Goal: Task Accomplishment & Management: Manage account settings

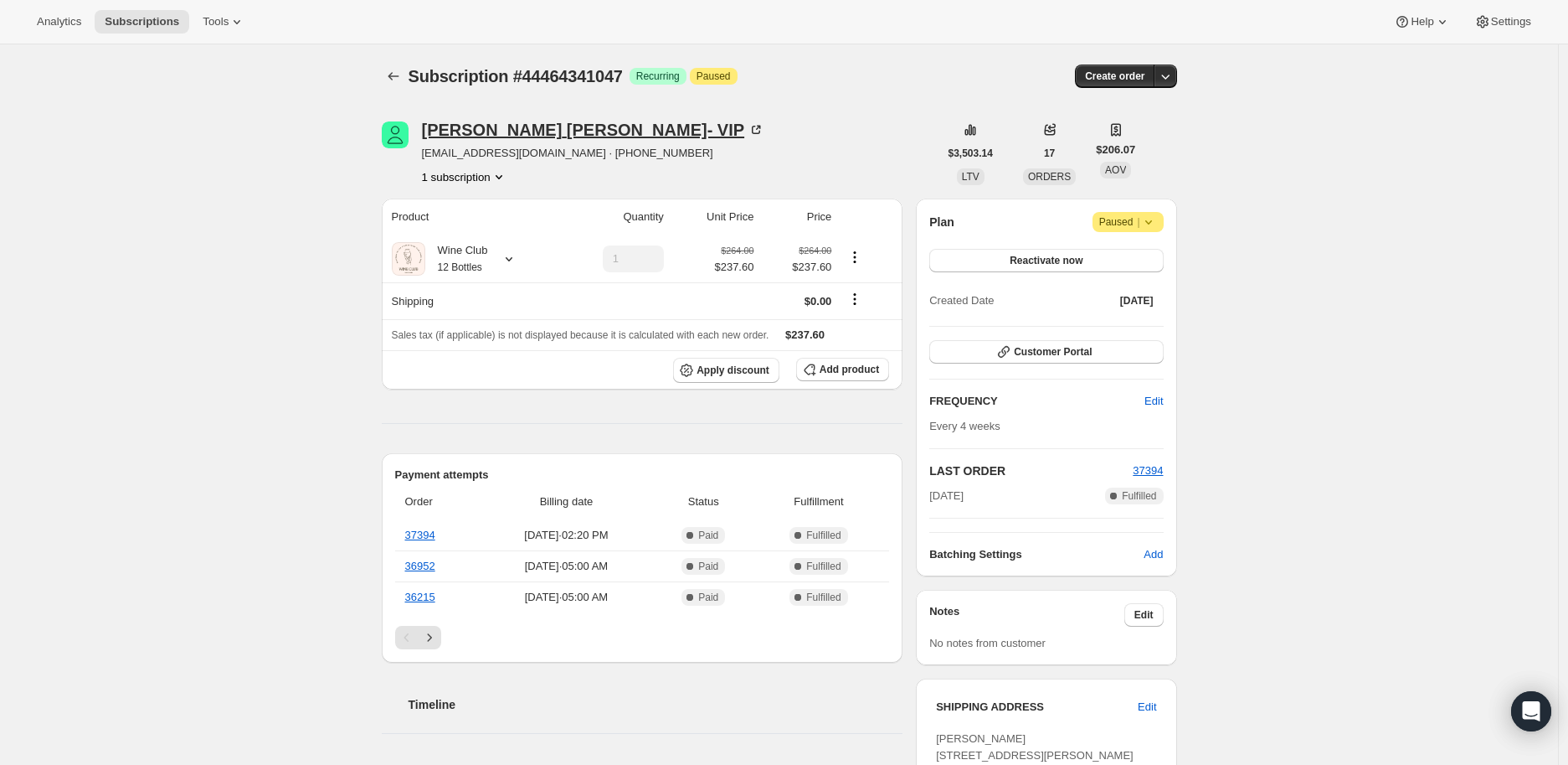
click at [756, 126] on icon at bounding box center [758, 128] width 5 height 5
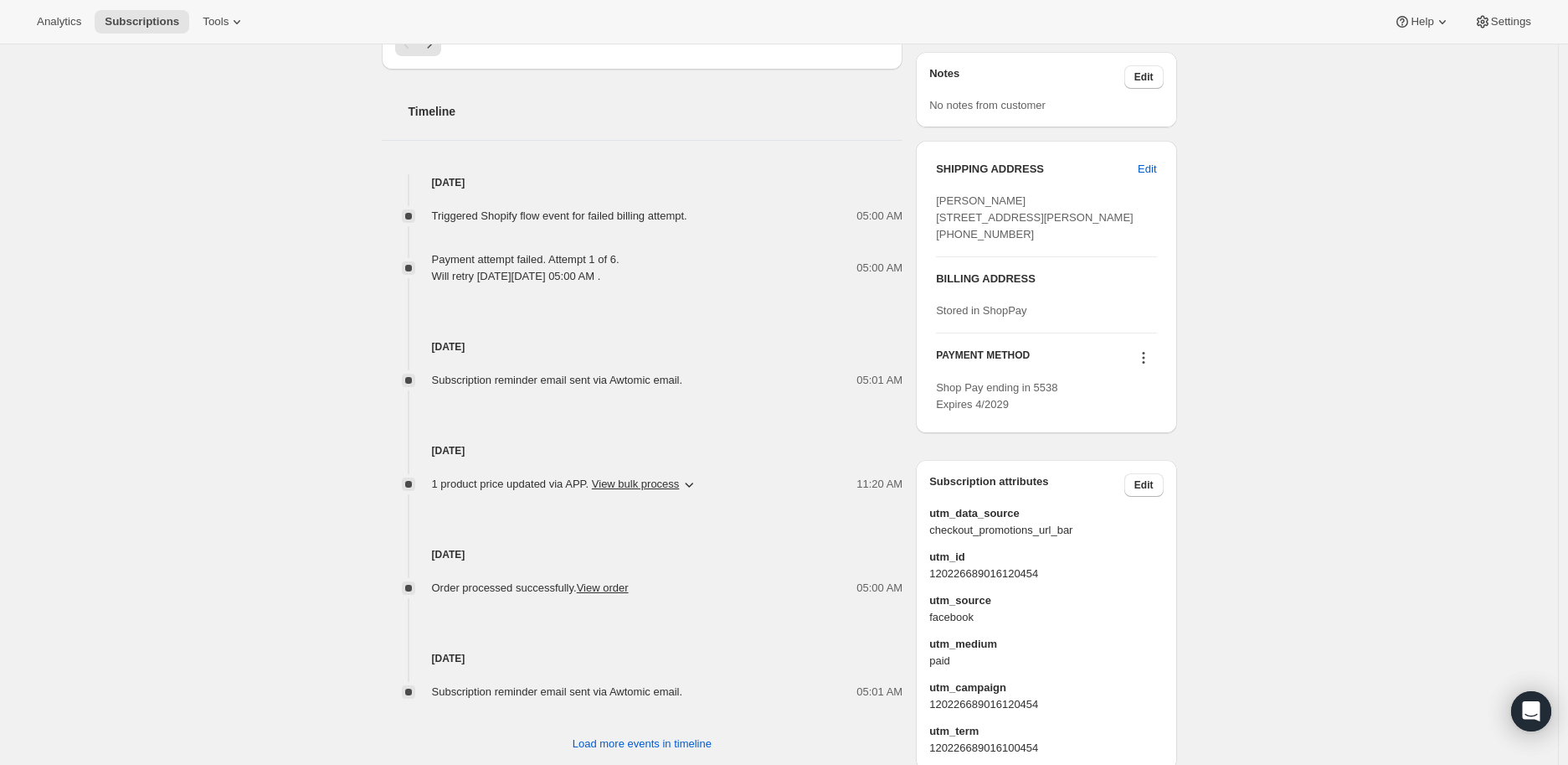
scroll to position [830, 0]
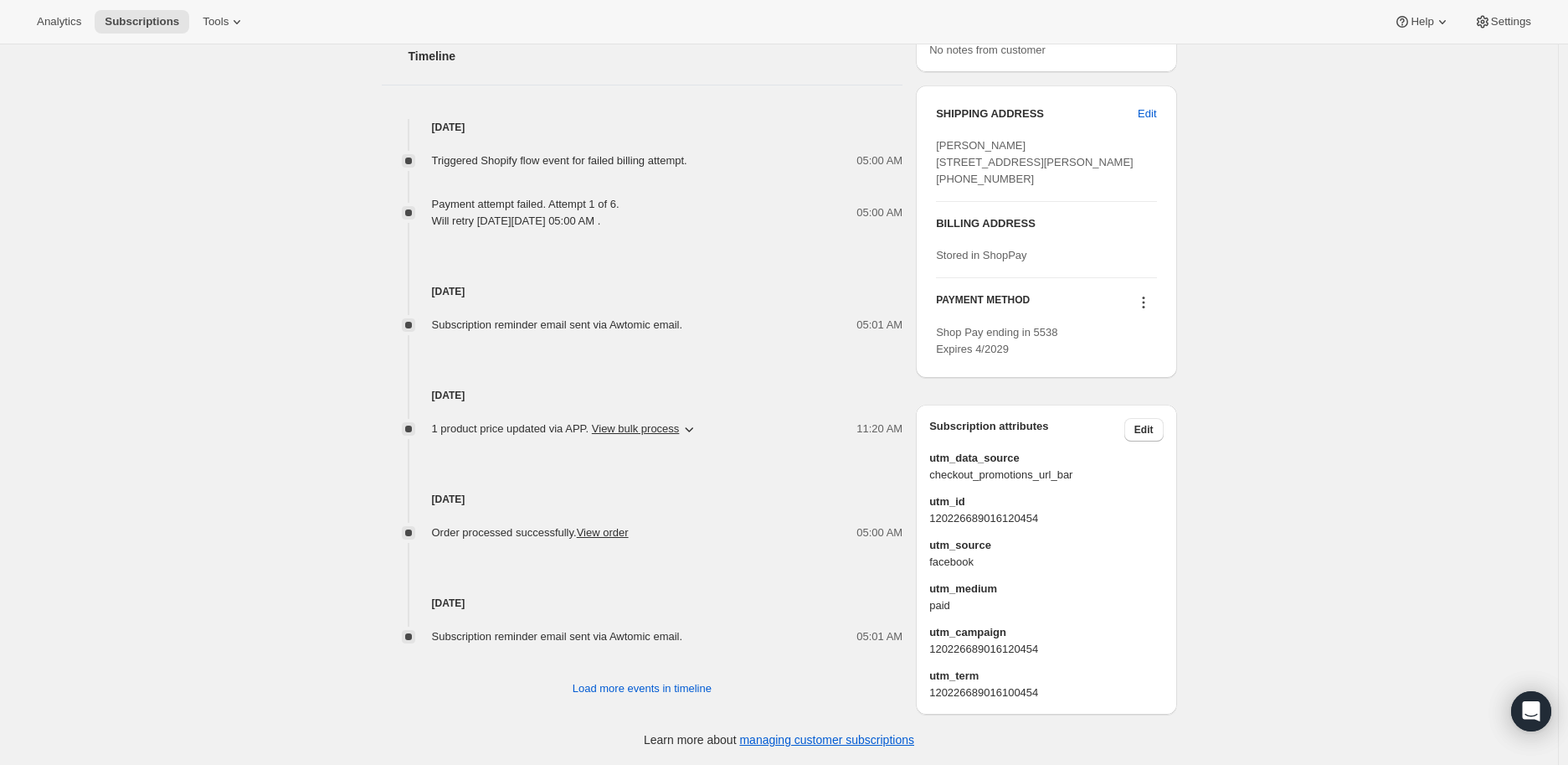
click at [1149, 306] on icon at bounding box center [1144, 302] width 17 height 17
click at [1141, 360] on span "Send link to update card" at bounding box center [1148, 366] width 118 height 12
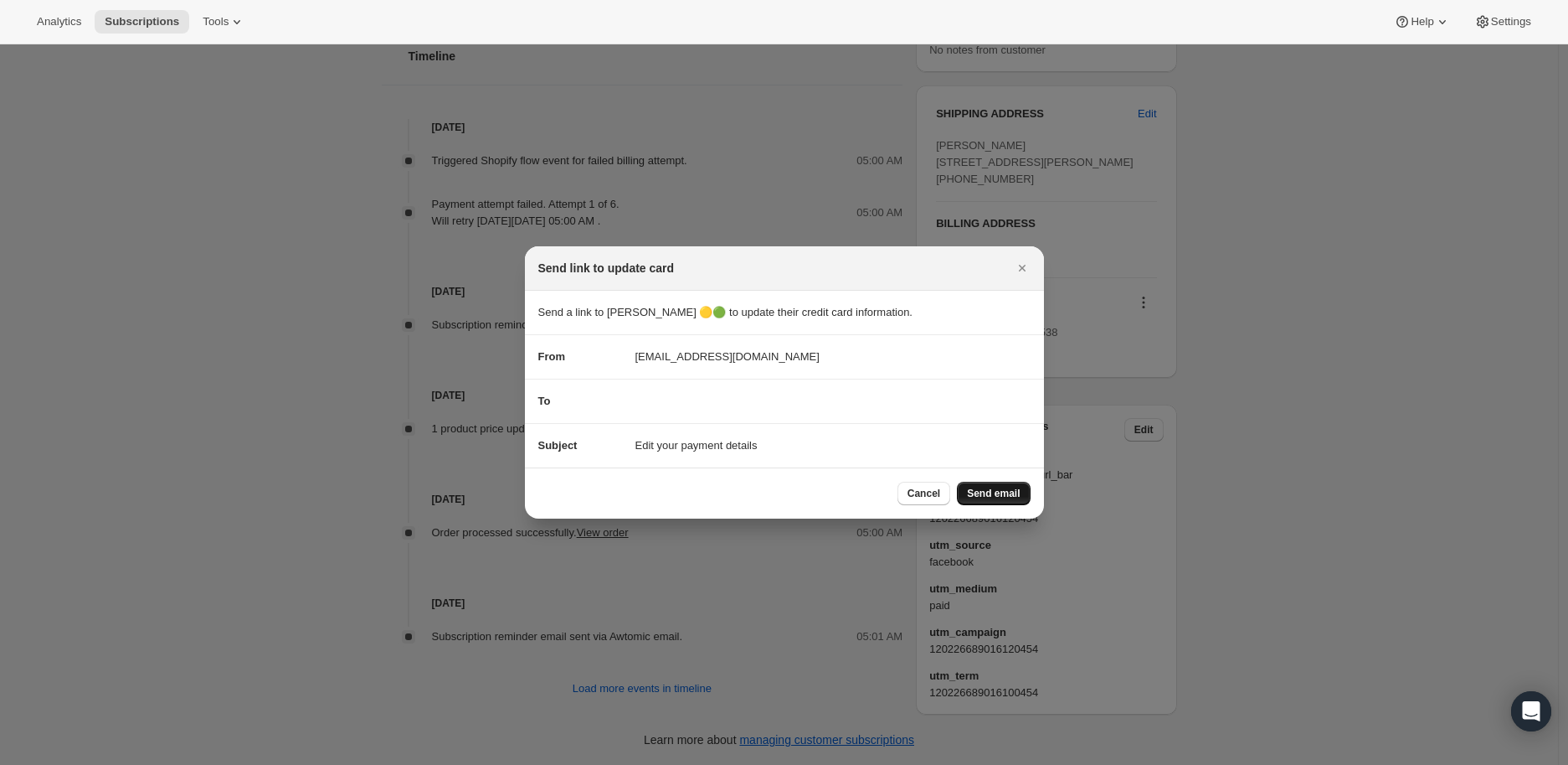
click at [991, 484] on button "Send email" at bounding box center [993, 493] width 72 height 24
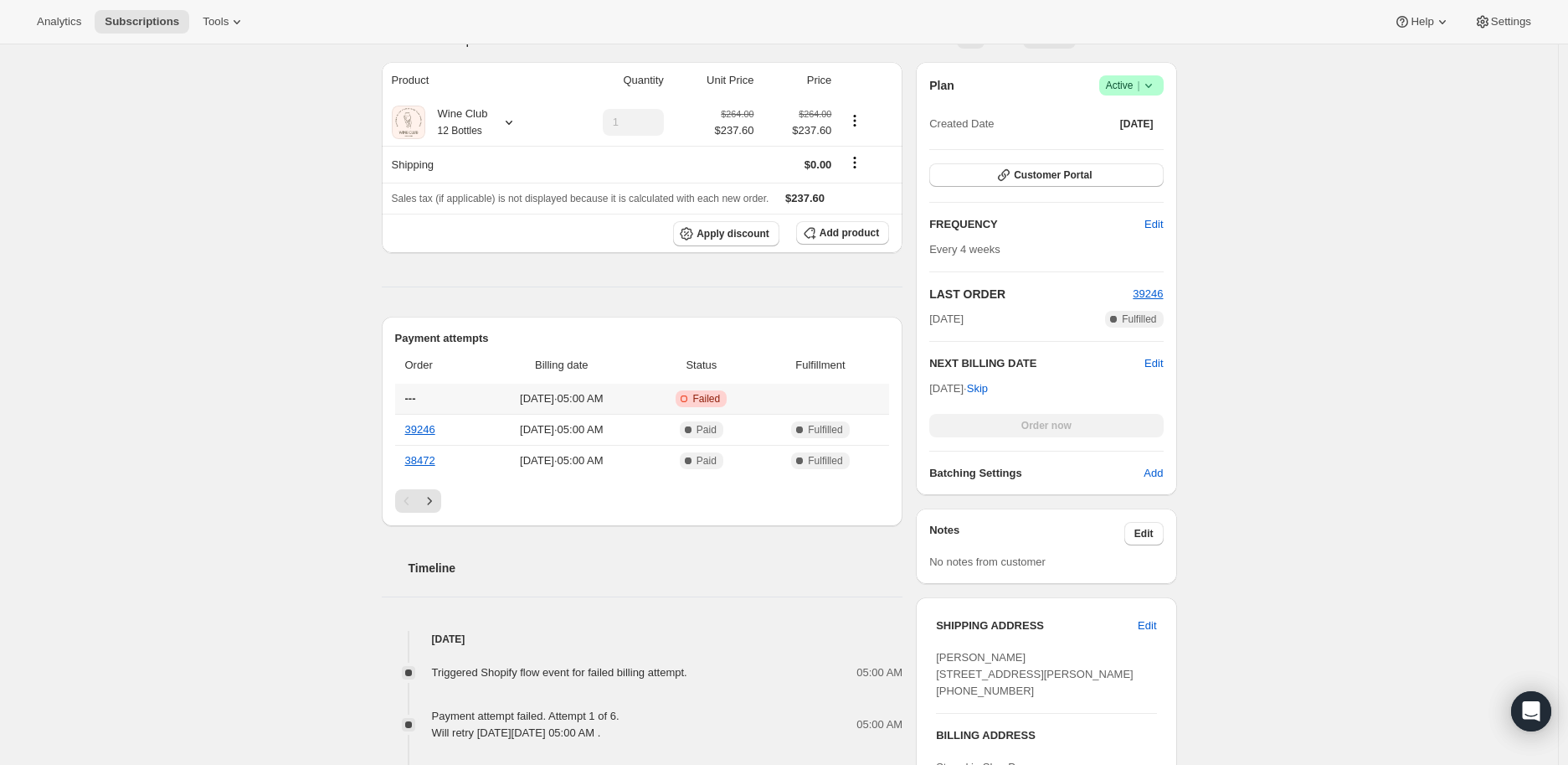
scroll to position [0, 0]
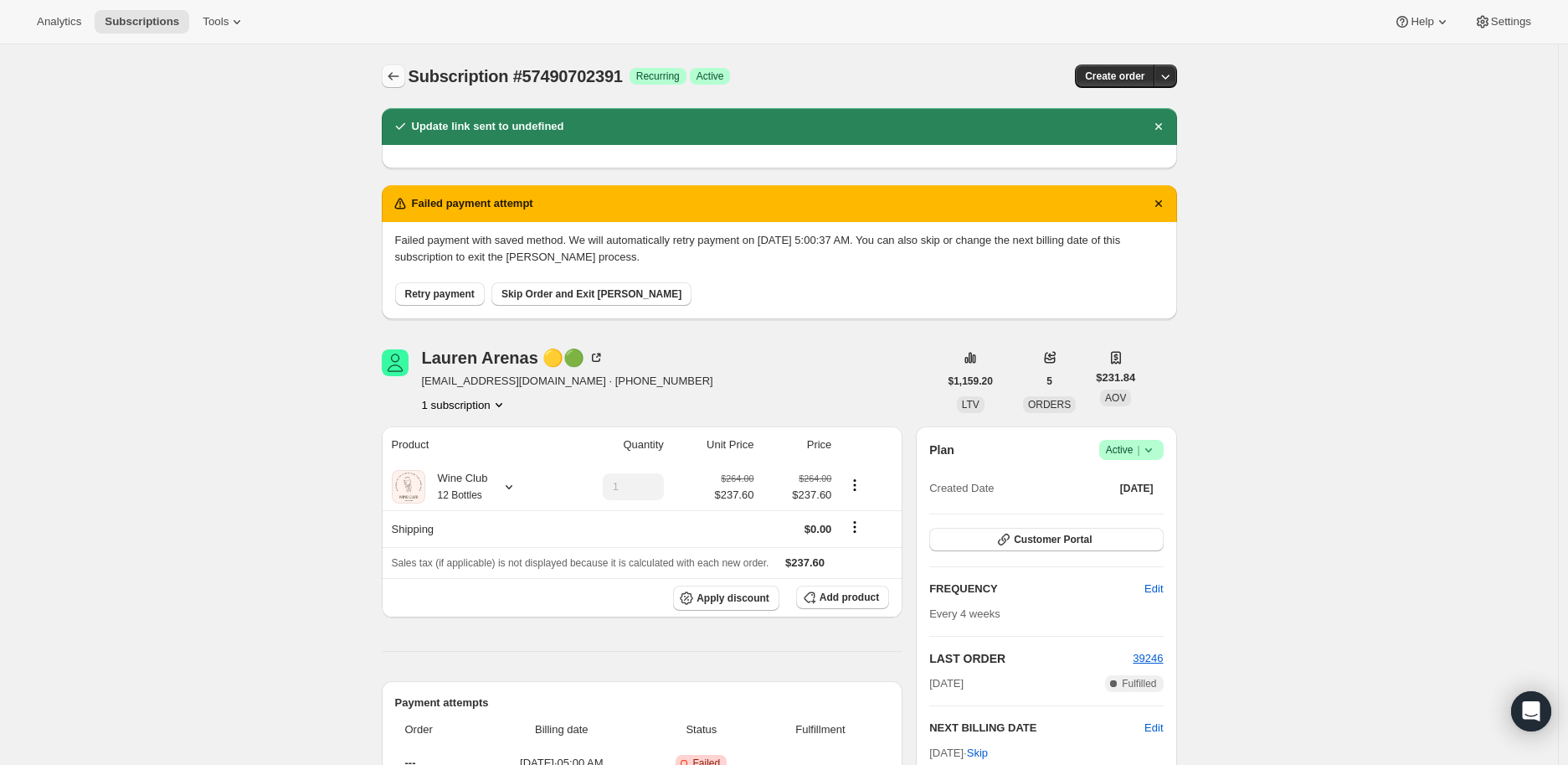
click at [392, 79] on icon "Subscriptions" at bounding box center [393, 76] width 17 height 17
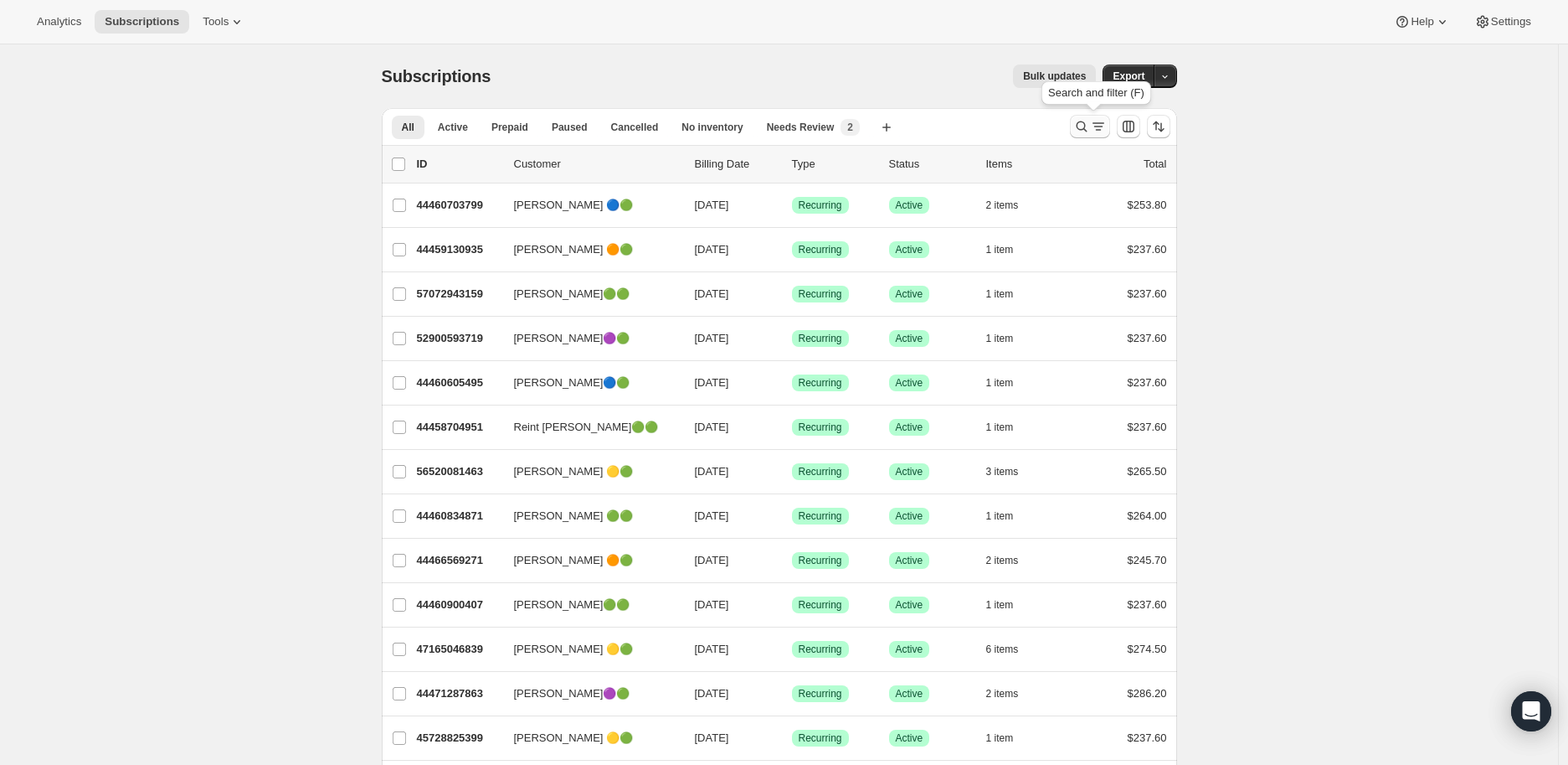
click at [1085, 121] on icon "Search and filter results" at bounding box center [1081, 126] width 11 height 11
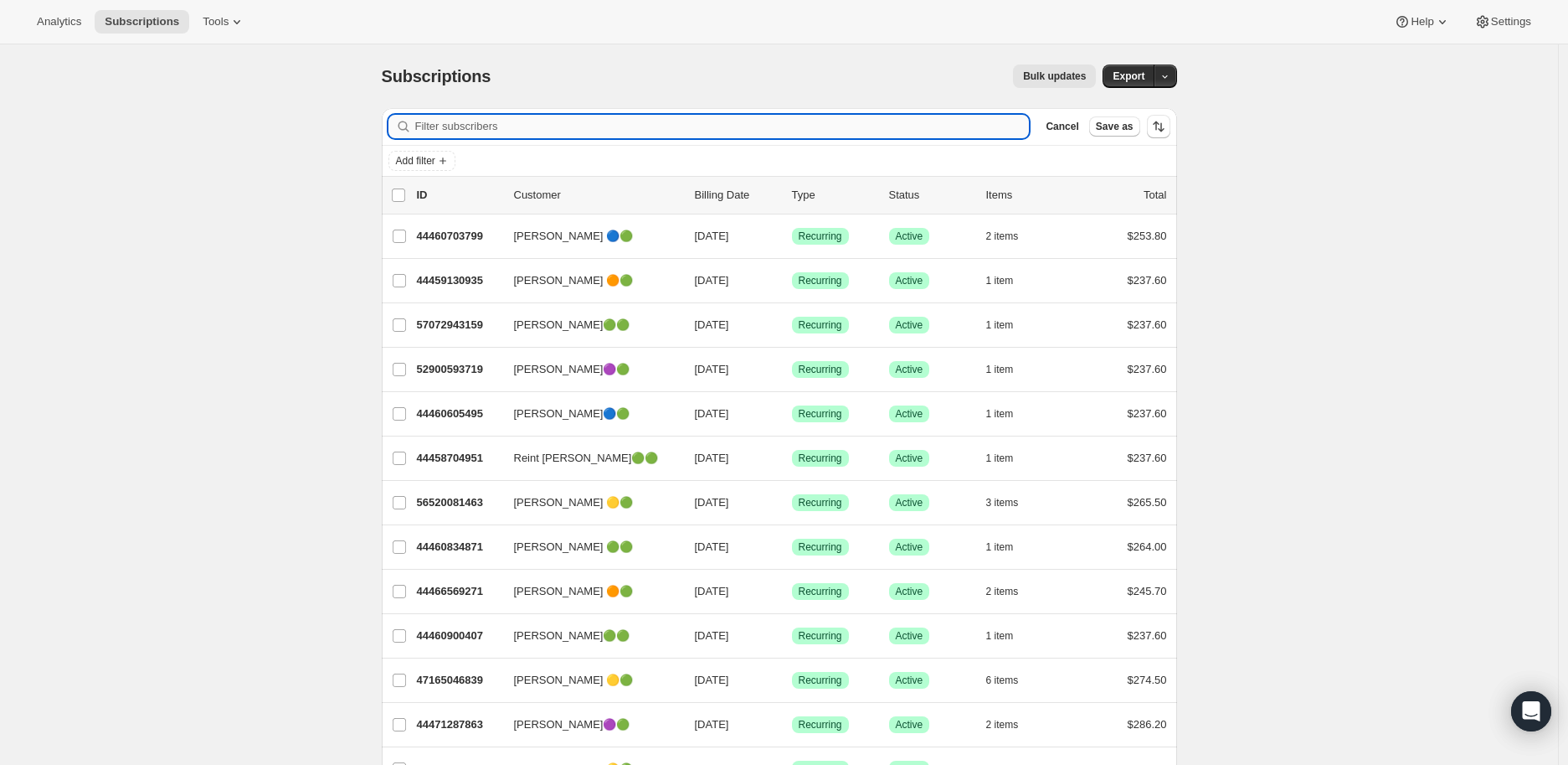
click at [488, 126] on input "Filter subscribers" at bounding box center [722, 126] width 614 height 24
paste input "[PERSON_NAME]"
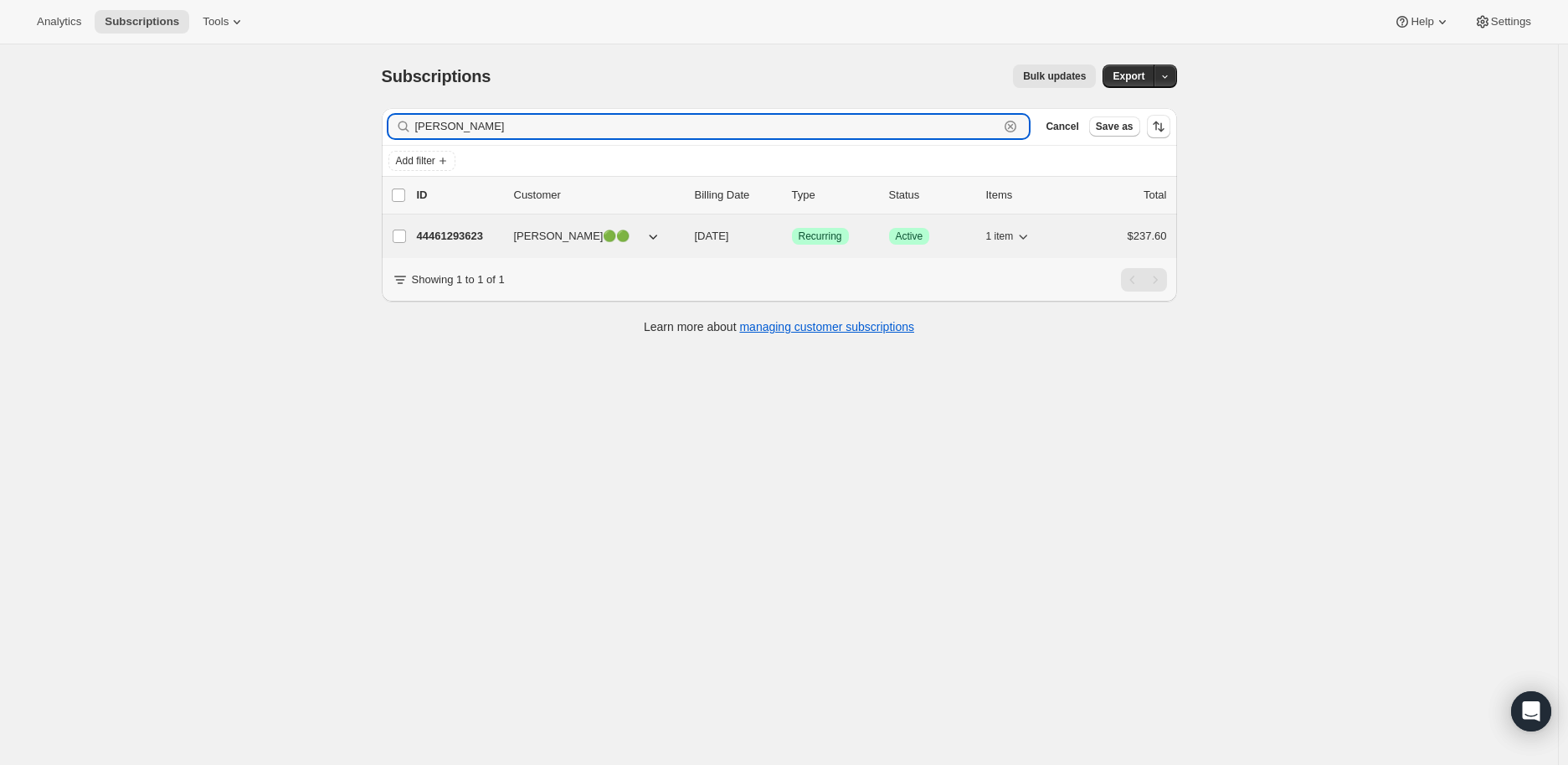
type input "[PERSON_NAME]"
click at [479, 231] on p "44461293623" at bounding box center [459, 236] width 84 height 17
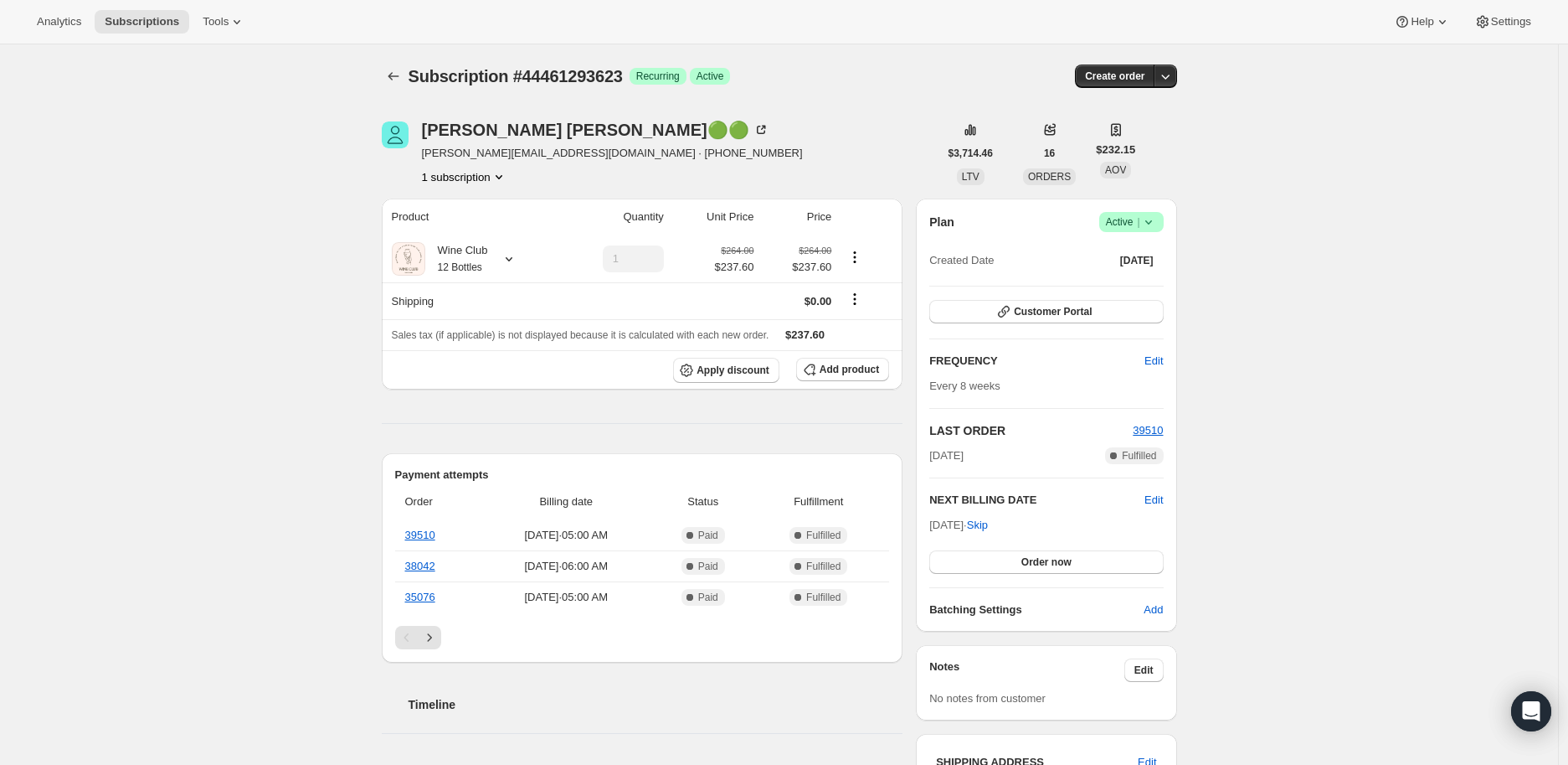
click at [1155, 223] on icon at bounding box center [1148, 222] width 17 height 17
click at [1145, 278] on span "Cancel subscription" at bounding box center [1137, 283] width 95 height 12
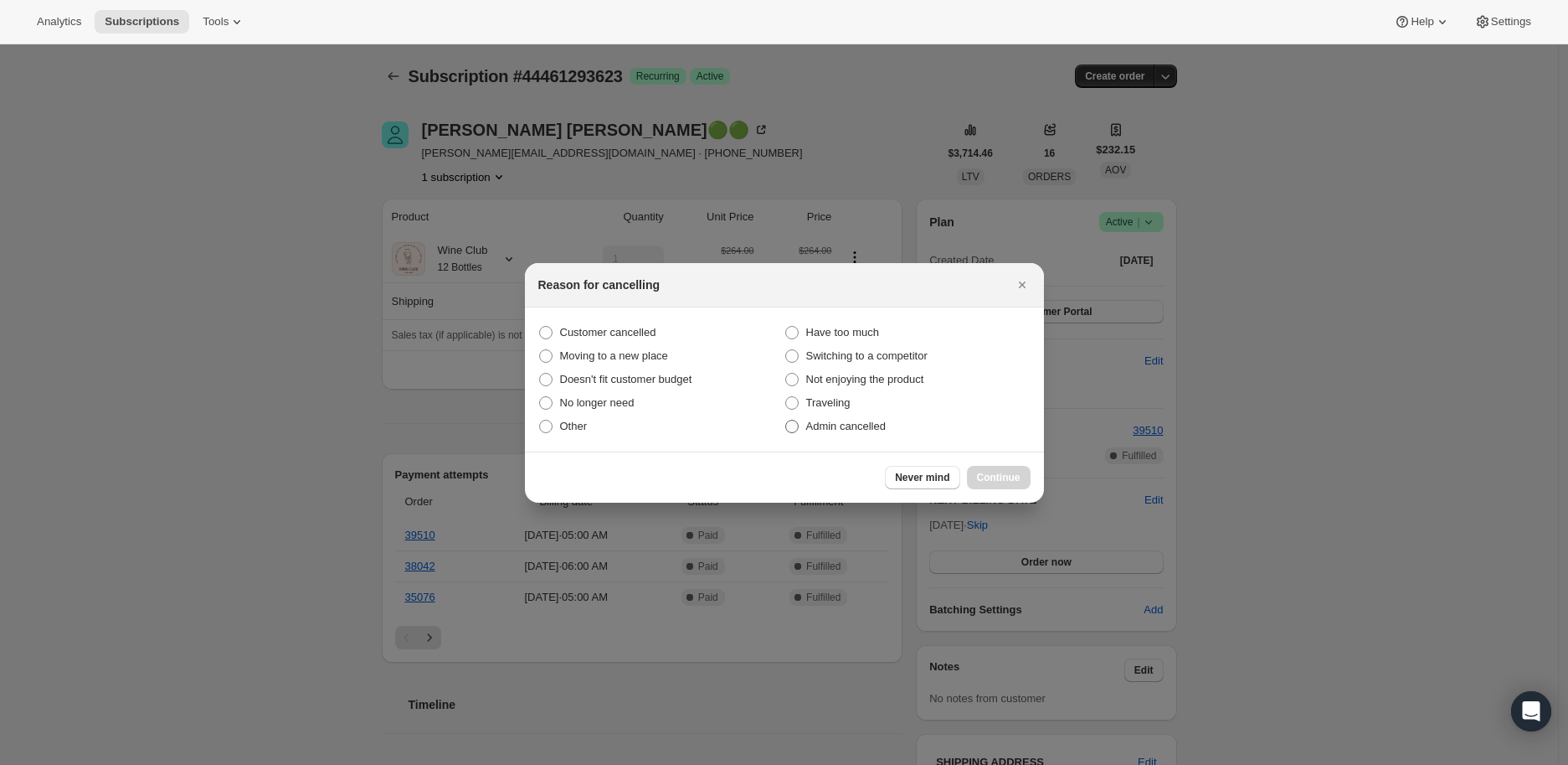
click at [792, 434] on label "Admin cancelled" at bounding box center [908, 426] width 247 height 24
click at [787, 421] on input "Admin cancelled" at bounding box center [786, 420] width 1 height 1
radio input "true"
click at [986, 478] on span "Continue" at bounding box center [999, 477] width 43 height 13
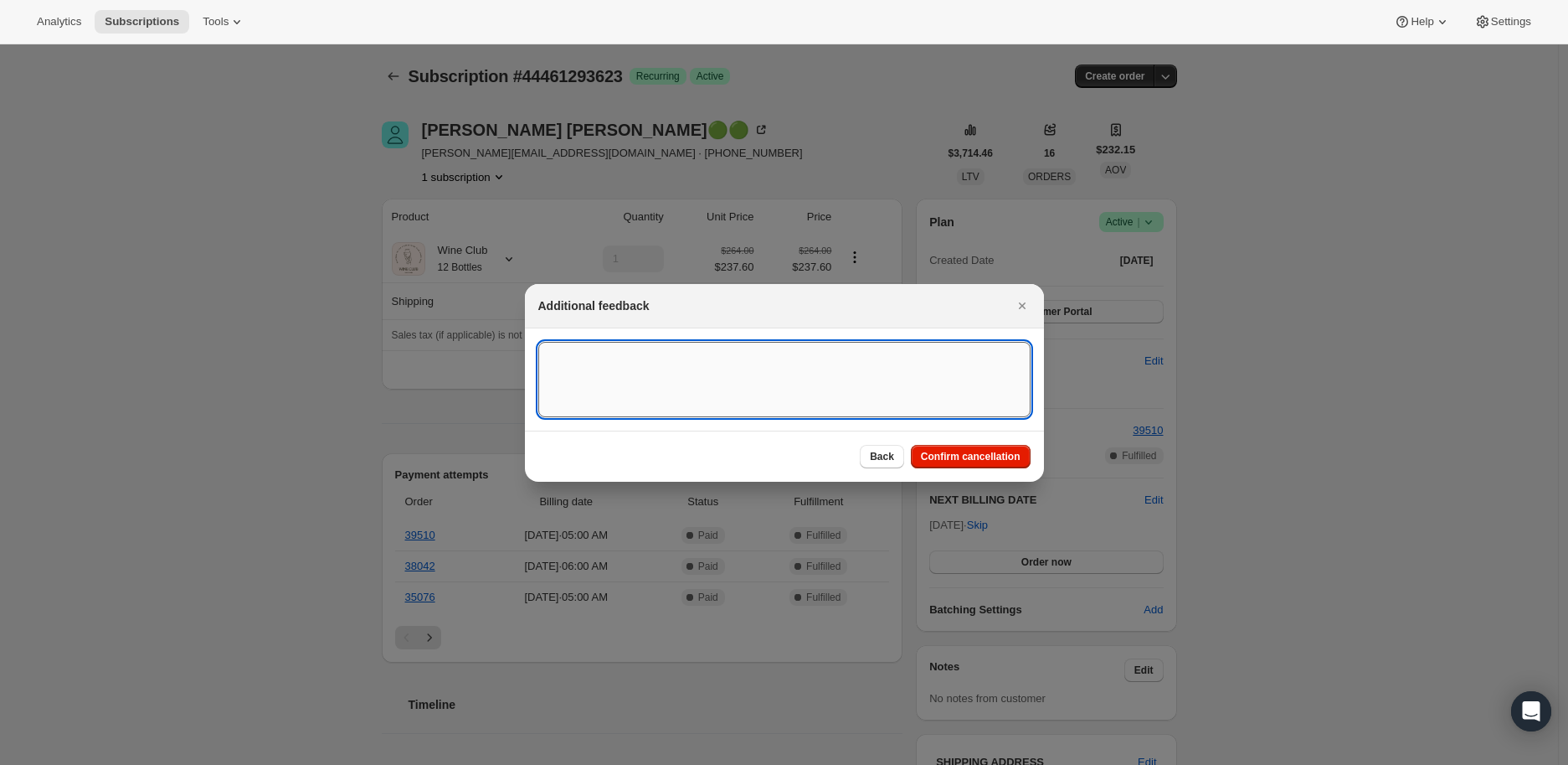
click at [551, 361] on textarea ":rq5:" at bounding box center [784, 379] width 492 height 75
paste textarea "[PERSON_NAME]🟢🟢 [DATE] at 7:28 PM Hi, I need to cancel because we have backlog …"
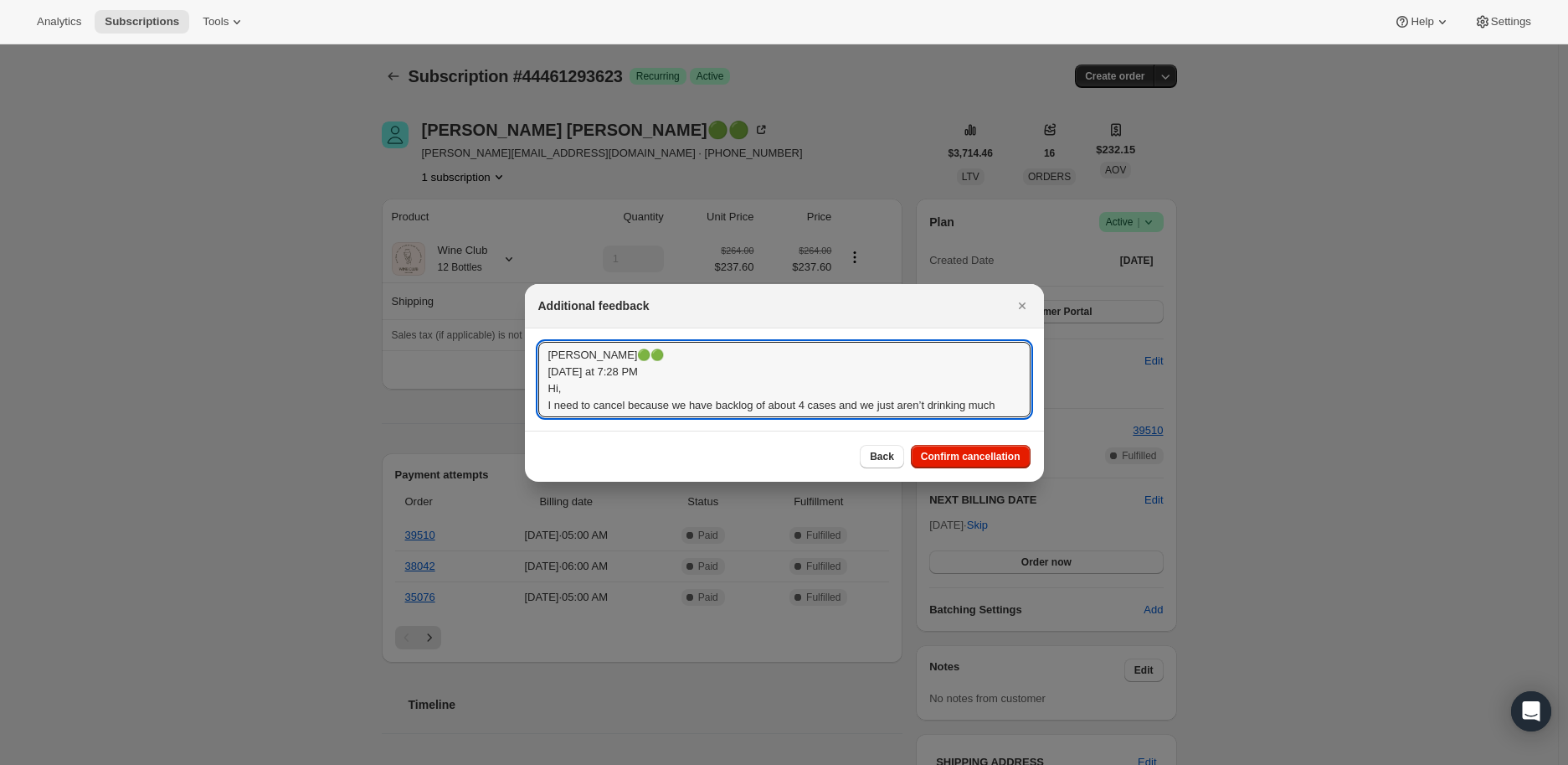
scroll to position [19, 0]
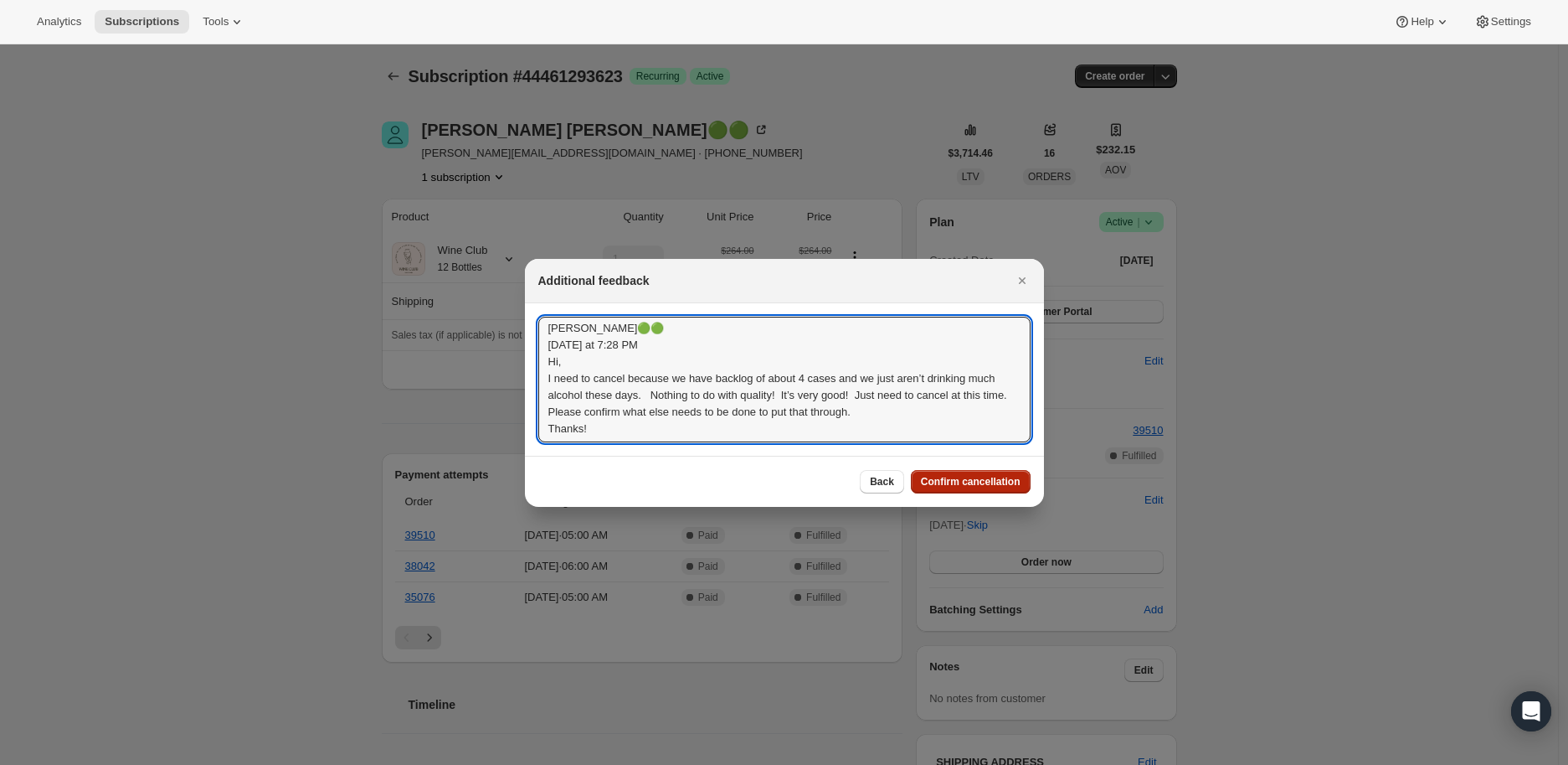
type textarea "[PERSON_NAME]🟢🟢 [DATE] at 7:28 PM Hi, I need to cancel because we have backlog …"
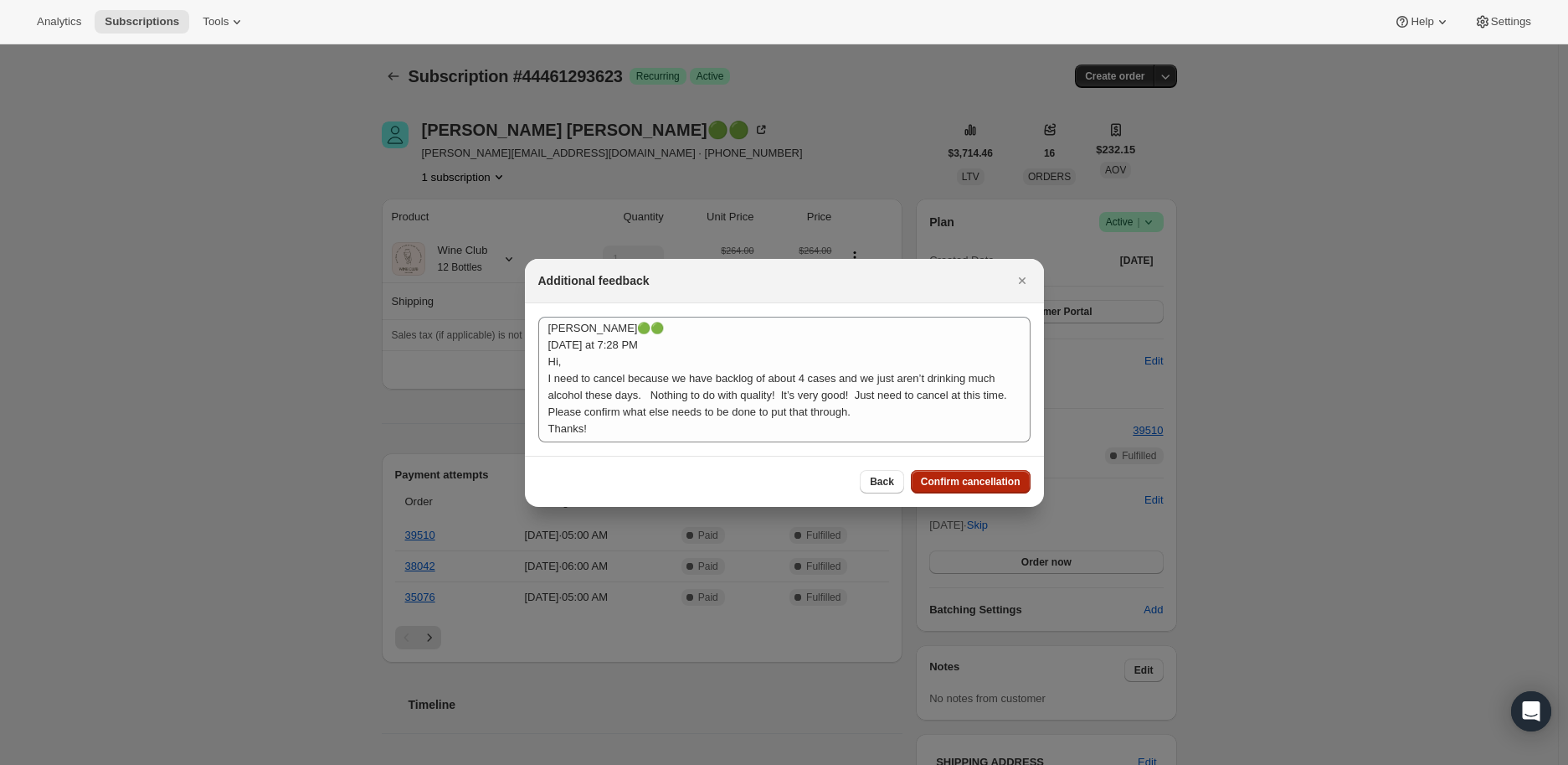
click at [959, 477] on span "Confirm cancellation" at bounding box center [970, 481] width 100 height 13
